Goal: Task Accomplishment & Management: Use online tool/utility

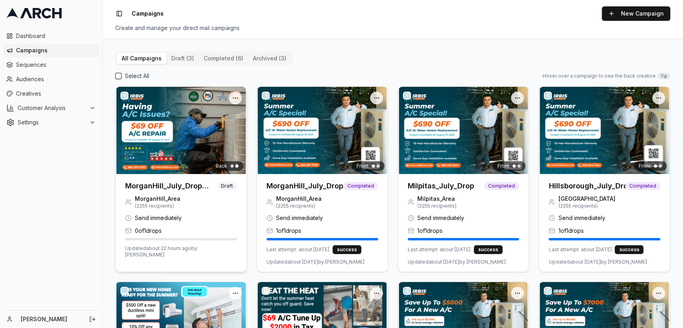
click at [186, 149] on img at bounding box center [181, 130] width 131 height 87
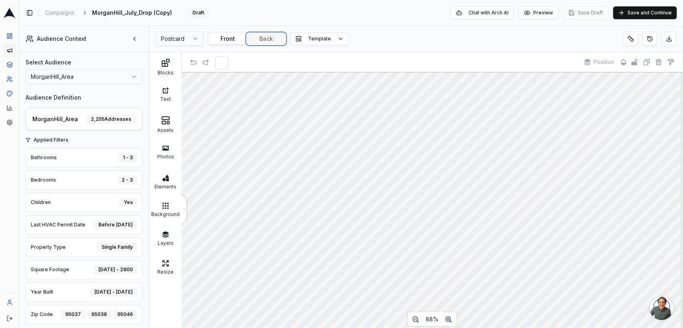
click at [269, 36] on button "Back" at bounding box center [266, 38] width 38 height 11
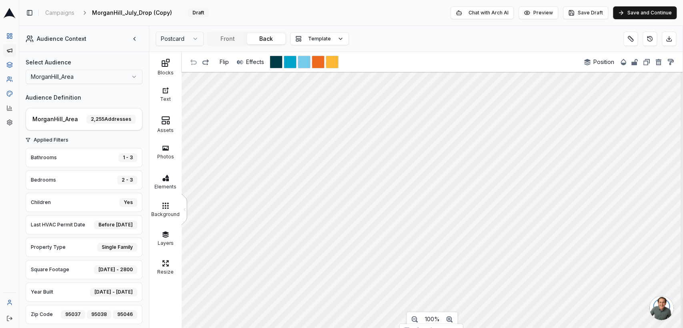
scroll to position [14, 0]
click at [416, 318] on icon "button" at bounding box center [415, 319] width 6 height 6
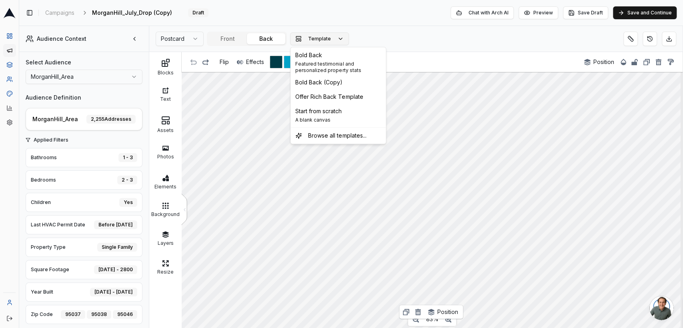
click at [326, 34] on button "Template" at bounding box center [319, 38] width 59 height 13
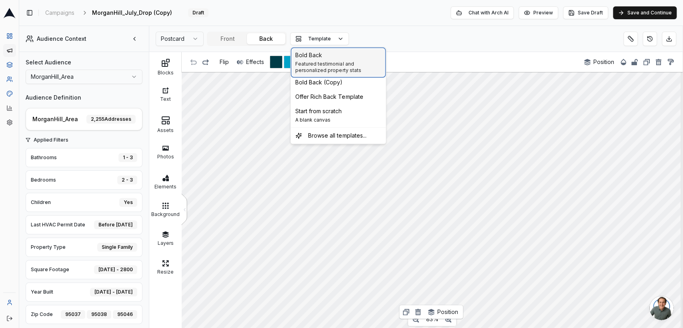
click at [326, 63] on span "Featured testimonial and personalized property stats" at bounding box center [338, 67] width 86 height 13
